Goal: Transaction & Acquisition: Book appointment/travel/reservation

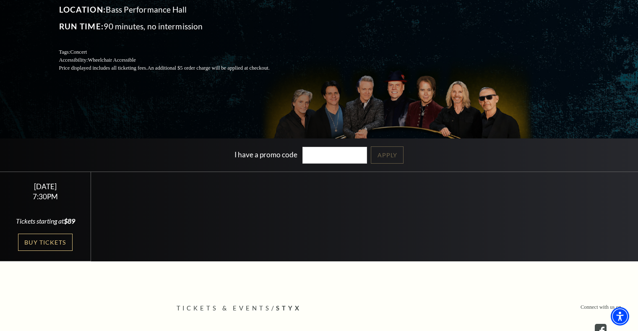
scroll to position [168, 0]
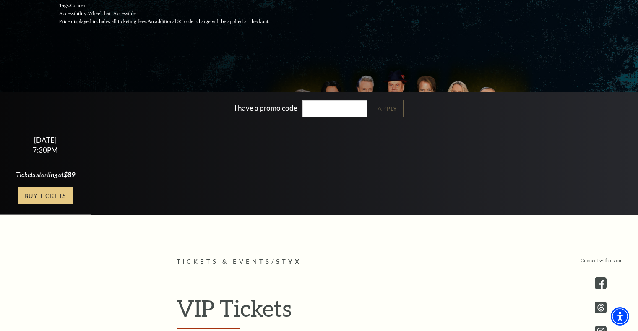
click at [48, 202] on link "Buy Tickets" at bounding box center [45, 195] width 55 height 17
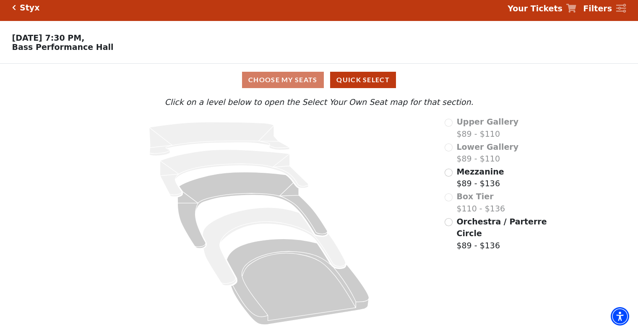
scroll to position [9, 0]
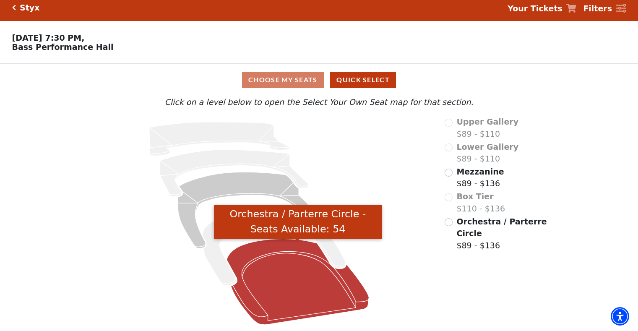
click at [286, 280] on icon "Orchestra / Parterre Circle - Seats Available: 54" at bounding box center [298, 282] width 142 height 86
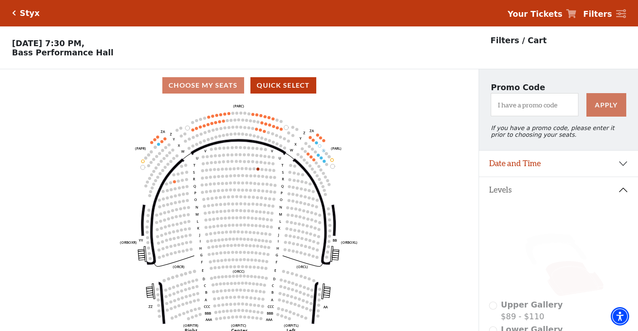
scroll to position [0, 0]
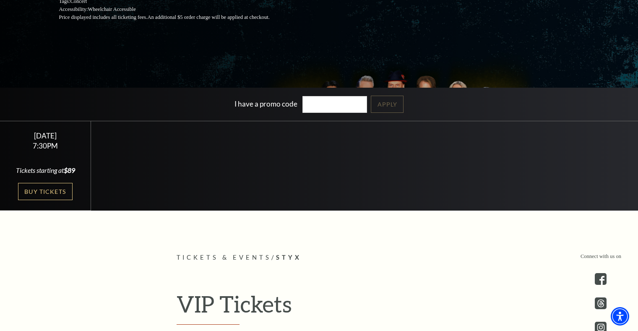
scroll to position [210, 0]
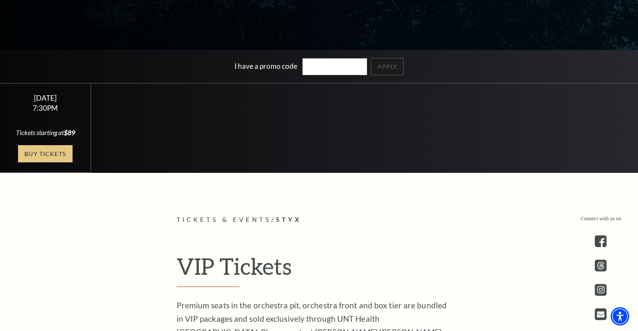
click at [43, 159] on link "Buy Tickets" at bounding box center [45, 153] width 55 height 17
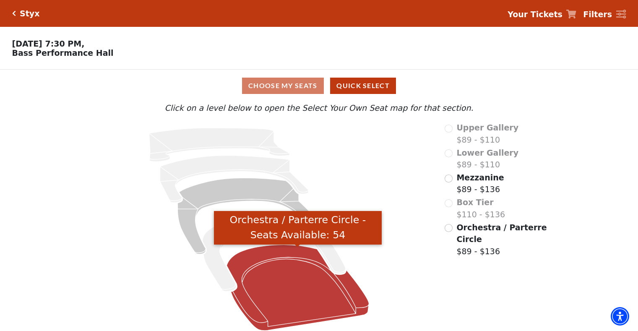
click at [295, 282] on icon "Orchestra / Parterre Circle - Seats Available: 54" at bounding box center [298, 288] width 142 height 86
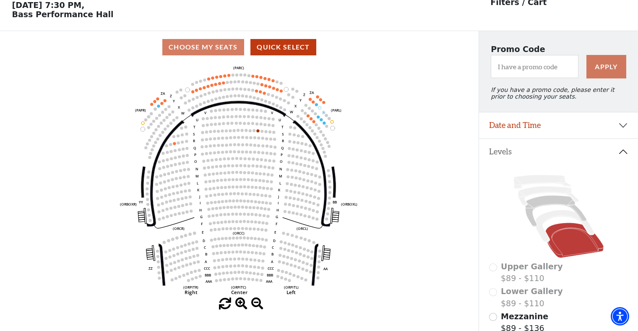
scroll to position [39, 0]
click at [533, 186] on icon at bounding box center [542, 182] width 57 height 14
click at [542, 183] on icon at bounding box center [542, 182] width 57 height 14
click at [541, 196] on icon at bounding box center [548, 195] width 61 height 19
click at [542, 207] on icon at bounding box center [555, 210] width 61 height 31
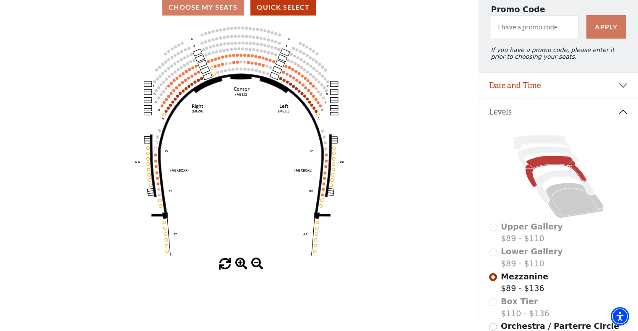
scroll to position [84, 0]
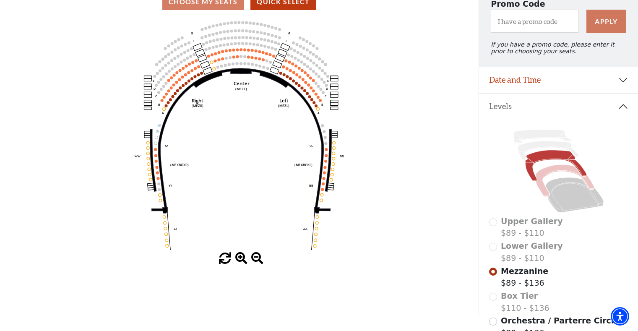
click at [549, 177] on icon at bounding box center [565, 181] width 58 height 32
click at [560, 194] on icon at bounding box center [575, 195] width 58 height 35
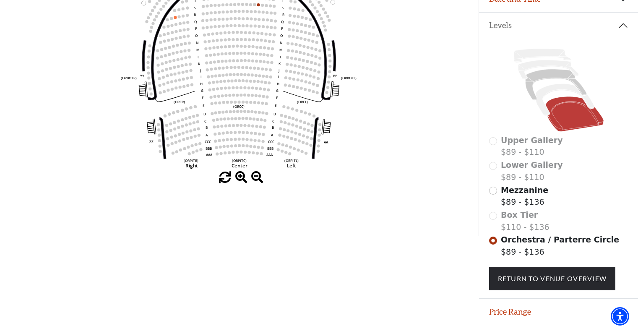
scroll to position [0, 0]
